Goal: Information Seeking & Learning: Learn about a topic

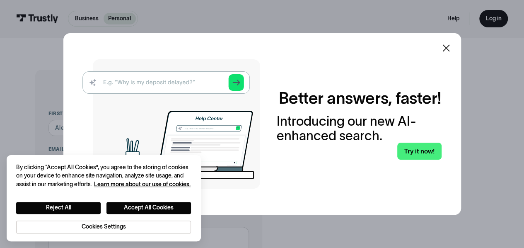
click at [450, 48] on icon at bounding box center [446, 48] width 7 height 7
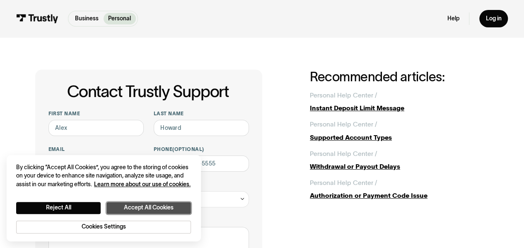
click at [150, 205] on button "Accept All Cookies" at bounding box center [149, 208] width 85 height 12
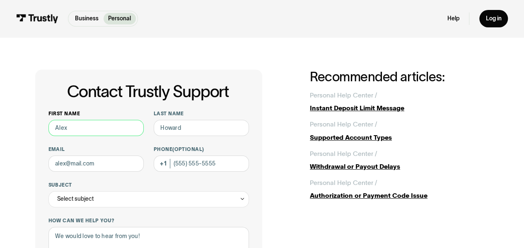
click at [115, 128] on input "First name" at bounding box center [97, 128] width 96 height 16
type input "[PERSON_NAME]"
type input "[EMAIL_ADDRESS][DOMAIN_NAME]"
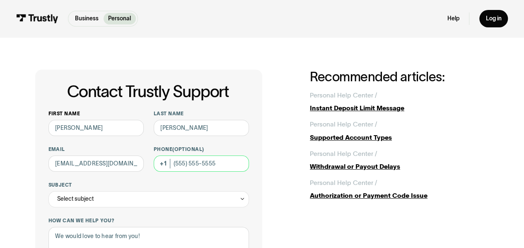
type input "[PHONE_NUMBER]"
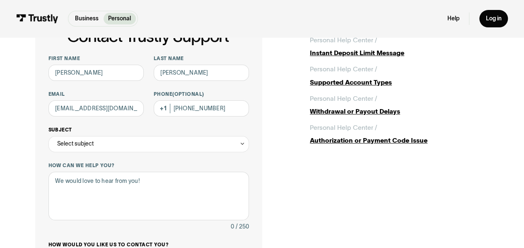
click at [129, 140] on div "Select subject" at bounding box center [149, 144] width 201 height 16
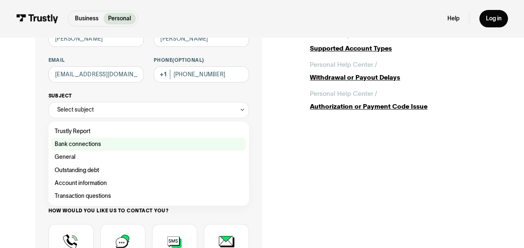
scroll to position [110, 0]
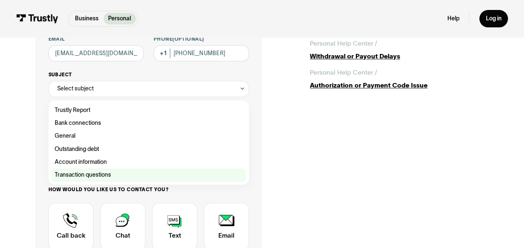
click at [151, 171] on div "Contact Trustly Support" at bounding box center [148, 174] width 194 height 13
type input "**********"
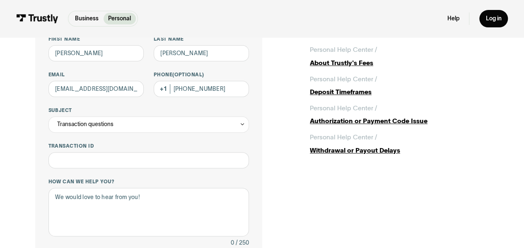
scroll to position [55, 0]
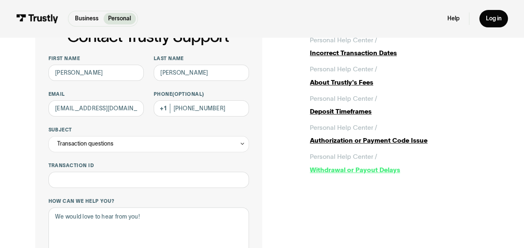
click at [339, 172] on div "Withdrawal or Payout Delays" at bounding box center [399, 170] width 179 height 10
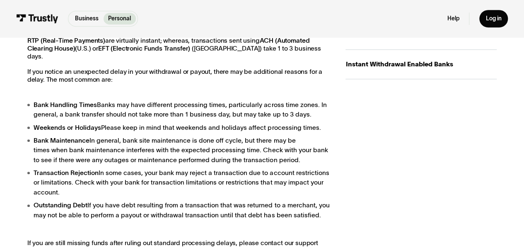
scroll to position [221, 0]
